Goal: Find specific page/section: Find specific page/section

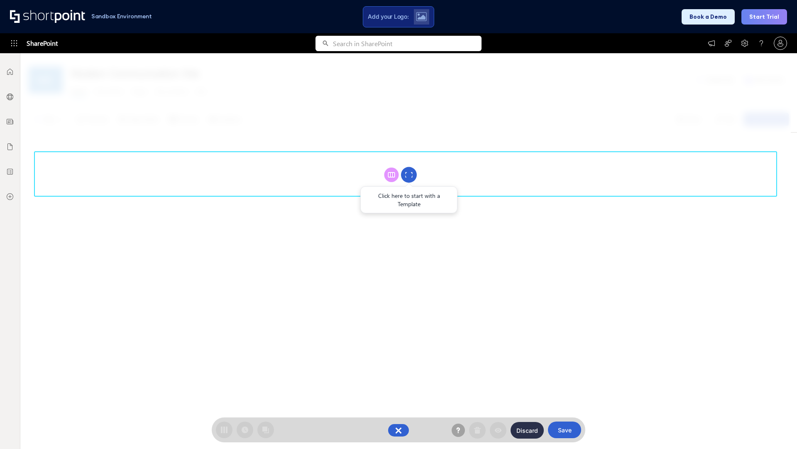
click at [409, 174] on circle at bounding box center [409, 175] width 16 height 16
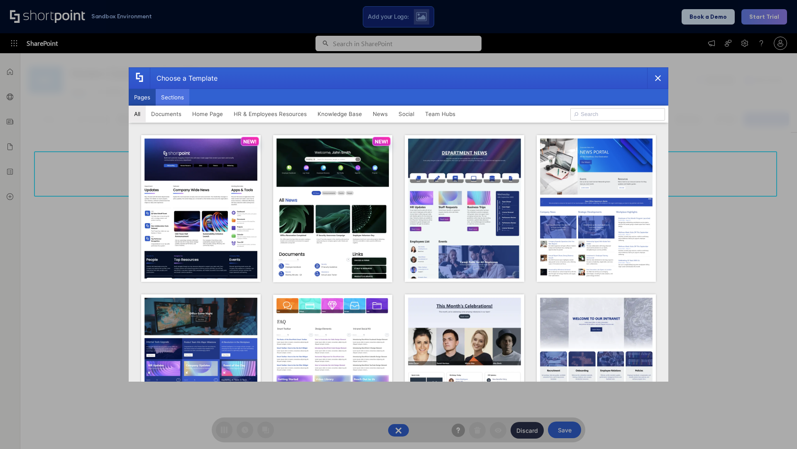
click at [172, 97] on button "Sections" at bounding box center [173, 97] width 34 height 17
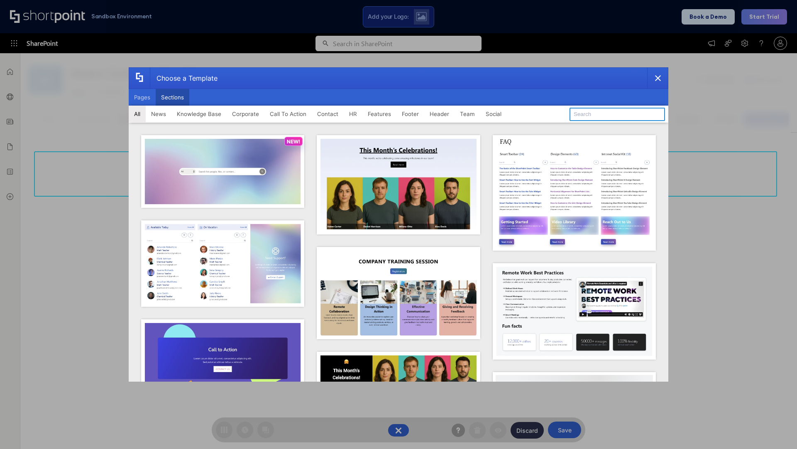
type input "Announcements"
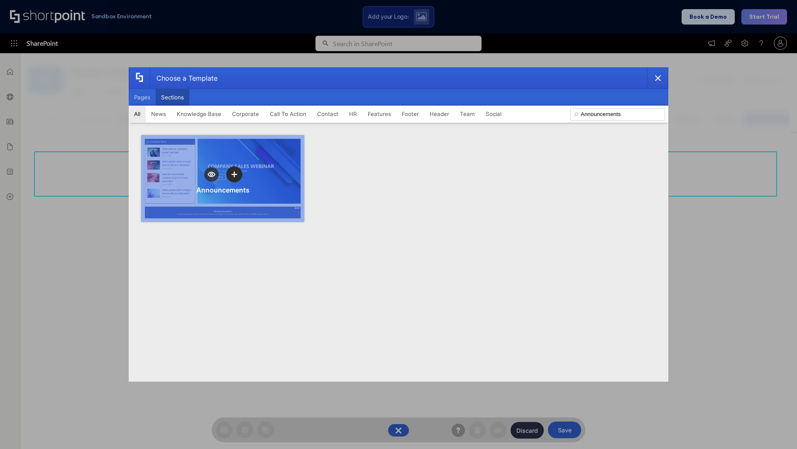
click at [234, 174] on icon "template selector" at bounding box center [234, 174] width 6 height 6
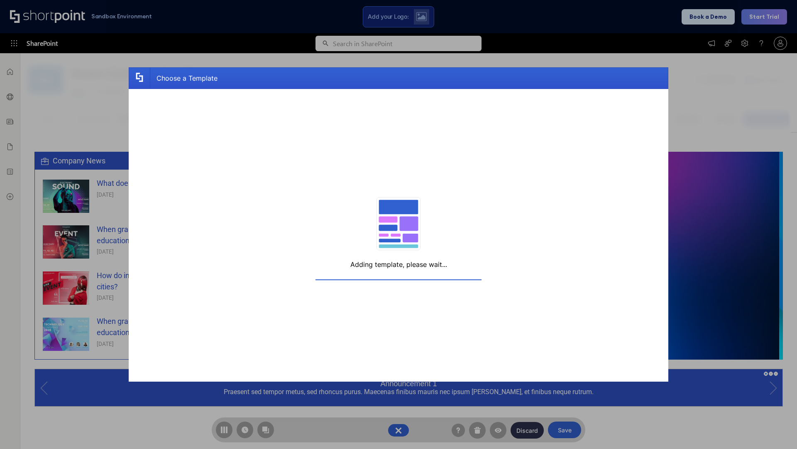
scroll to position [6, 6]
